Goal: Manage account settings

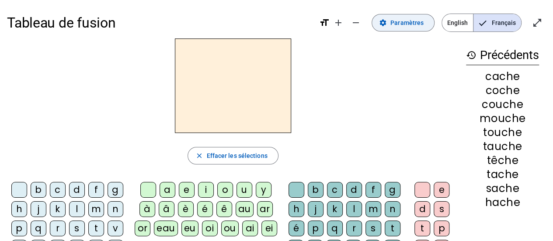
click at [412, 17] on span "Paramètres" at bounding box center [406, 22] width 33 height 10
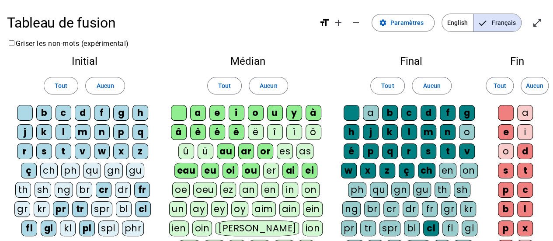
scroll to position [36, 0]
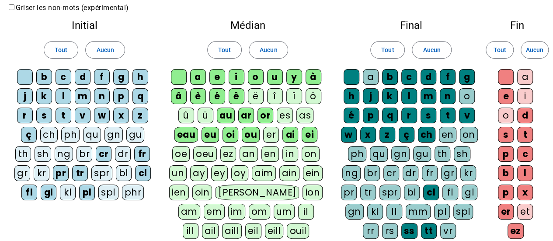
click at [403, 153] on div "gn" at bounding box center [400, 154] width 18 height 16
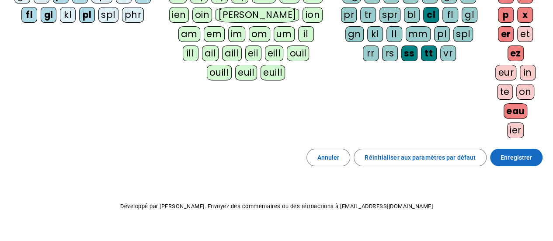
click at [514, 154] on span "Enregistrer" at bounding box center [515, 157] width 31 height 10
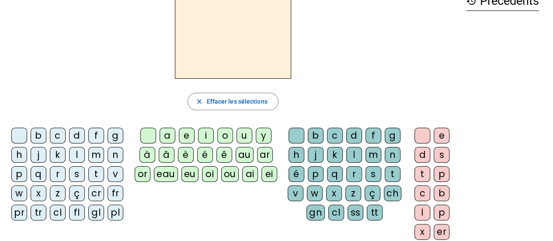
scroll to position [54, 0]
click at [76, 139] on div "d" at bounding box center [77, 136] width 16 height 16
click at [207, 136] on div "i" at bounding box center [206, 136] width 16 height 16
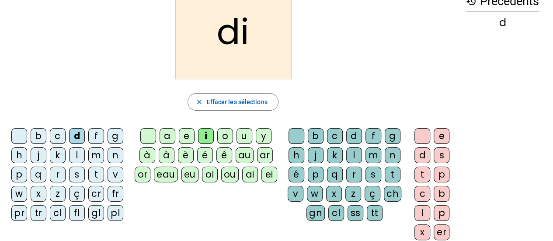
click at [315, 210] on div "gn" at bounding box center [315, 213] width 18 height 16
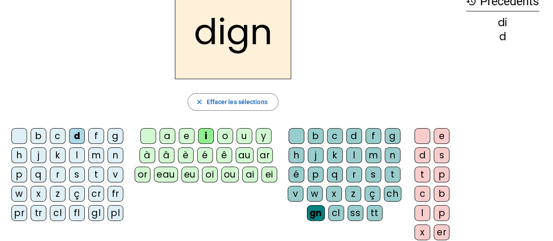
click at [438, 131] on div "e" at bounding box center [442, 136] width 16 height 16
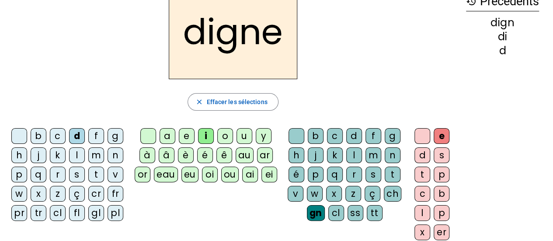
click at [115, 171] on div "v" at bounding box center [116, 175] width 16 height 16
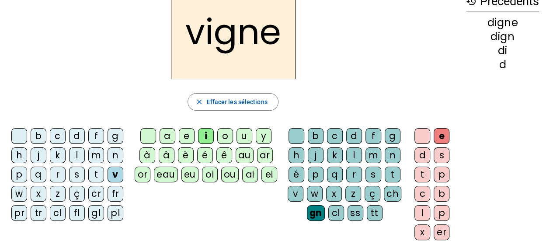
click at [78, 155] on div "l" at bounding box center [77, 155] width 16 height 16
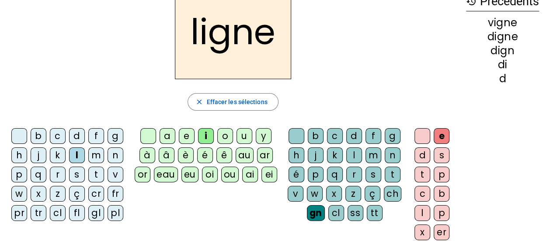
click at [77, 172] on div "s" at bounding box center [77, 175] width 16 height 16
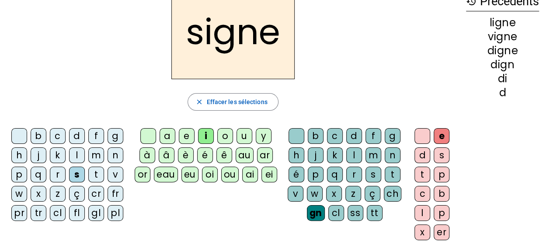
click at [249, 170] on div "ai" at bounding box center [250, 175] width 16 height 16
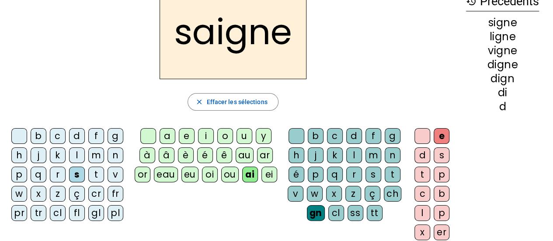
click at [38, 138] on div "b" at bounding box center [39, 136] width 16 height 16
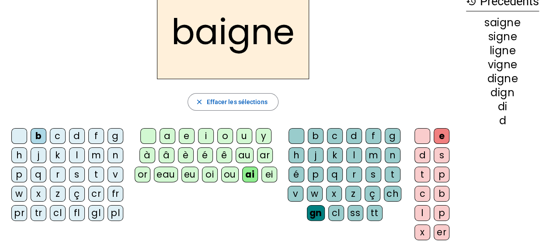
click at [116, 135] on div "g" at bounding box center [116, 136] width 16 height 16
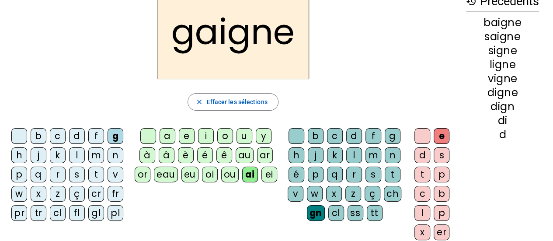
click at [171, 135] on div "a" at bounding box center [168, 136] width 16 height 16
